Goal: Check status: Check status

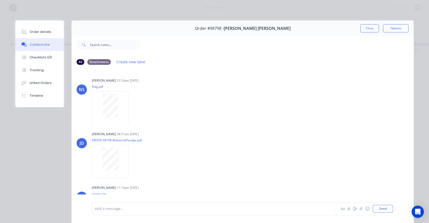
click at [372, 29] on button "Close" at bounding box center [369, 28] width 19 height 8
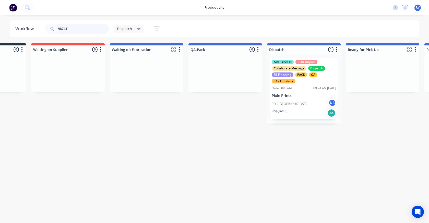
scroll to position [0, 301]
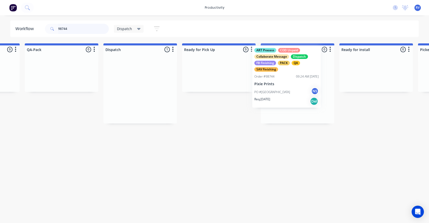
drag, startPoint x: 157, startPoint y: 95, endPoint x: 280, endPoint y: 85, distance: 123.5
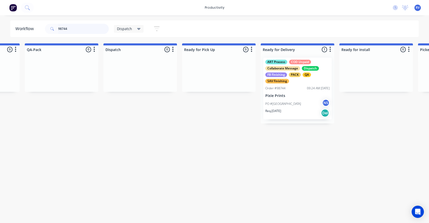
type input "98744"
click at [118, 24] on div "Dispatch Save new view None edit Dispatch (Default) edit ART DEPT edit Banner F…" at bounding box center [139, 29] width 51 height 10
click at [120, 32] on div "Dispatch" at bounding box center [129, 29] width 30 height 8
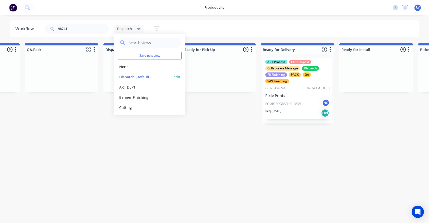
click at [122, 79] on button "Dispatch (Default)" at bounding box center [145, 77] width 54 height 6
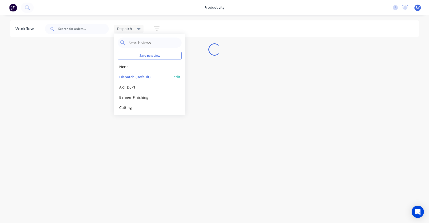
scroll to position [0, 0]
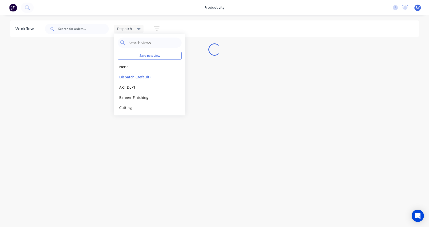
click at [81, 142] on div "Workflow Dispatch Save new view None edit Dispatch (Default) edit ART DEPT edit…" at bounding box center [214, 118] width 429 height 196
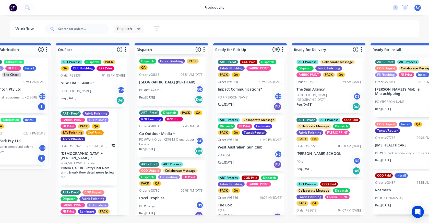
scroll to position [185, 0]
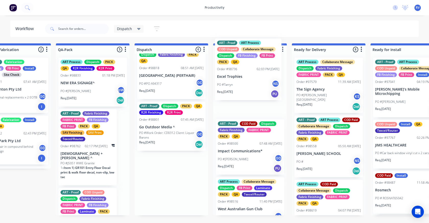
drag, startPoint x: 163, startPoint y: 196, endPoint x: 243, endPoint y: 87, distance: 135.1
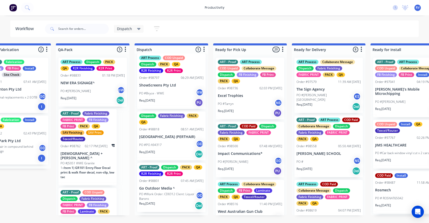
scroll to position [121, 0]
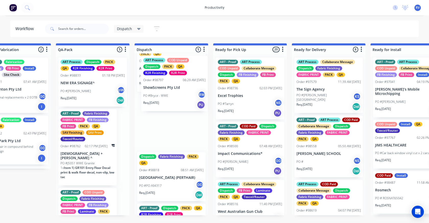
drag, startPoint x: 156, startPoint y: 98, endPoint x: 161, endPoint y: 97, distance: 5.5
click at [161, 97] on div "ART - Proof COD Unpaid Dispatch PACK QA R2R Finishing R2R Print Order #98714 10…" at bounding box center [172, 135] width 74 height 162
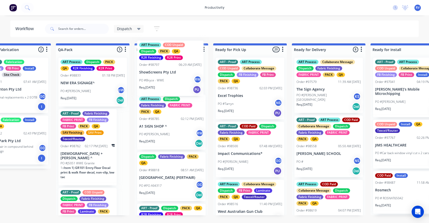
scroll to position [79, 0]
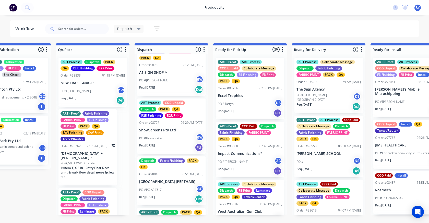
click at [161, 88] on div "Req. [DATE] Del" at bounding box center [171, 89] width 64 height 9
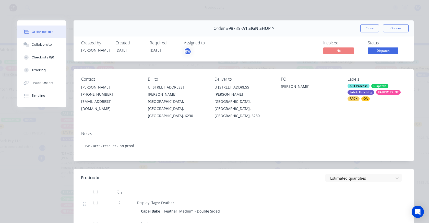
drag, startPoint x: 363, startPoint y: 28, endPoint x: 357, endPoint y: 29, distance: 5.7
click at [363, 28] on button "Close" at bounding box center [369, 28] width 19 height 8
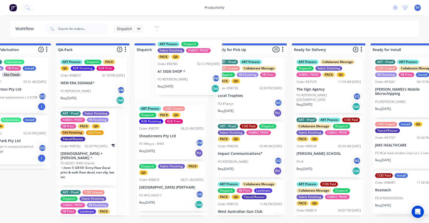
scroll to position [72, 0]
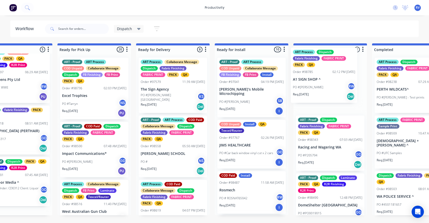
drag, startPoint x: 148, startPoint y: 82, endPoint x: 304, endPoint y: 88, distance: 155.4
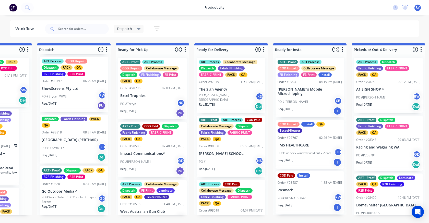
scroll to position [0, 353]
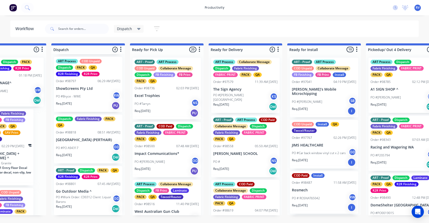
click at [87, 96] on div "PO #Bryce - WWE RW" at bounding box center [88, 97] width 64 height 10
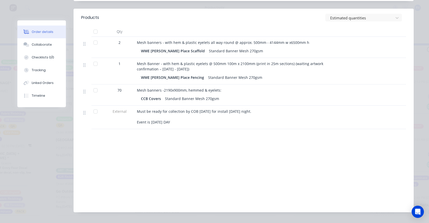
scroll to position [0, 0]
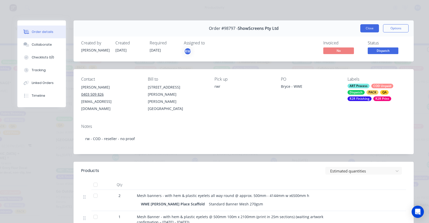
click at [375, 30] on button "Close" at bounding box center [369, 28] width 19 height 8
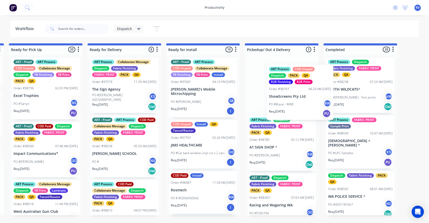
scroll to position [0, 475]
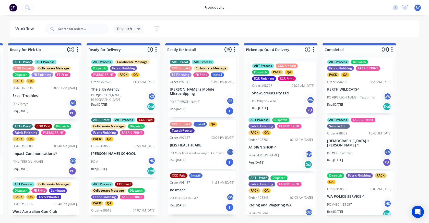
drag, startPoint x: 79, startPoint y: 96, endPoint x: 281, endPoint y: 96, distance: 201.7
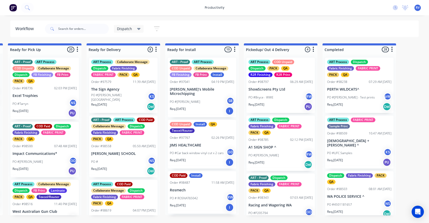
scroll to position [5, 0]
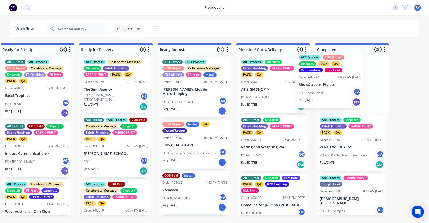
drag, startPoint x: 266, startPoint y: 89, endPoint x: 335, endPoint y: 84, distance: 68.6
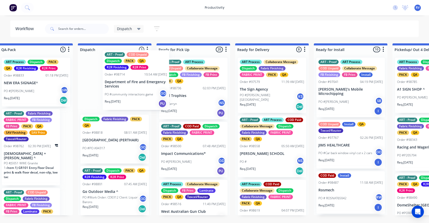
scroll to position [5, 0]
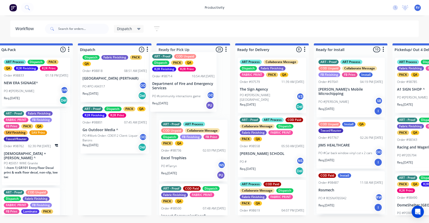
drag, startPoint x: 104, startPoint y: 94, endPoint x: 180, endPoint y: 93, distance: 76.1
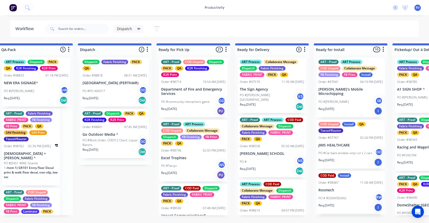
scroll to position [0, 0]
click at [73, 30] on input "text" at bounding box center [83, 29] width 51 height 10
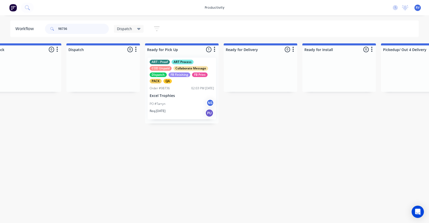
scroll to position [0, 356]
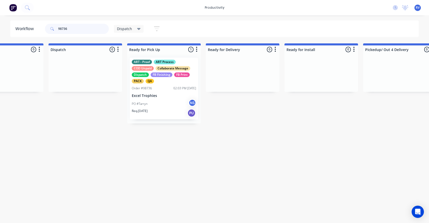
type input "98736"
click at [126, 31] on div "Dispatch" at bounding box center [129, 29] width 30 height 8
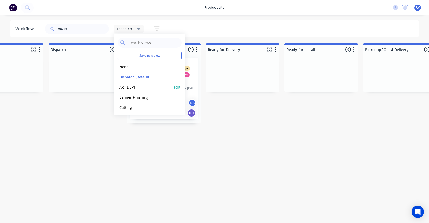
drag, startPoint x: 132, startPoint y: 75, endPoint x: 132, endPoint y: 84, distance: 9.2
click at [132, 76] on button "Dispatch (Default)" at bounding box center [145, 77] width 54 height 6
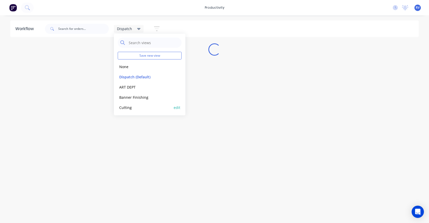
scroll to position [0, 0]
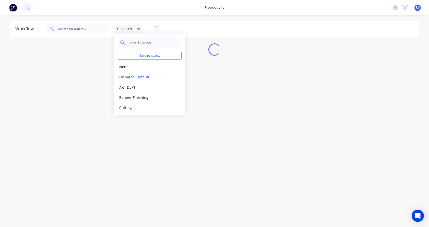
drag, startPoint x: 131, startPoint y: 136, endPoint x: 145, endPoint y: 112, distance: 27.7
click at [131, 134] on div "Workflow Dispatch Save new view None edit Dispatch (Default) edit ART DEPT edit…" at bounding box center [214, 118] width 429 height 196
